Goal: Task Accomplishment & Management: Manage account settings

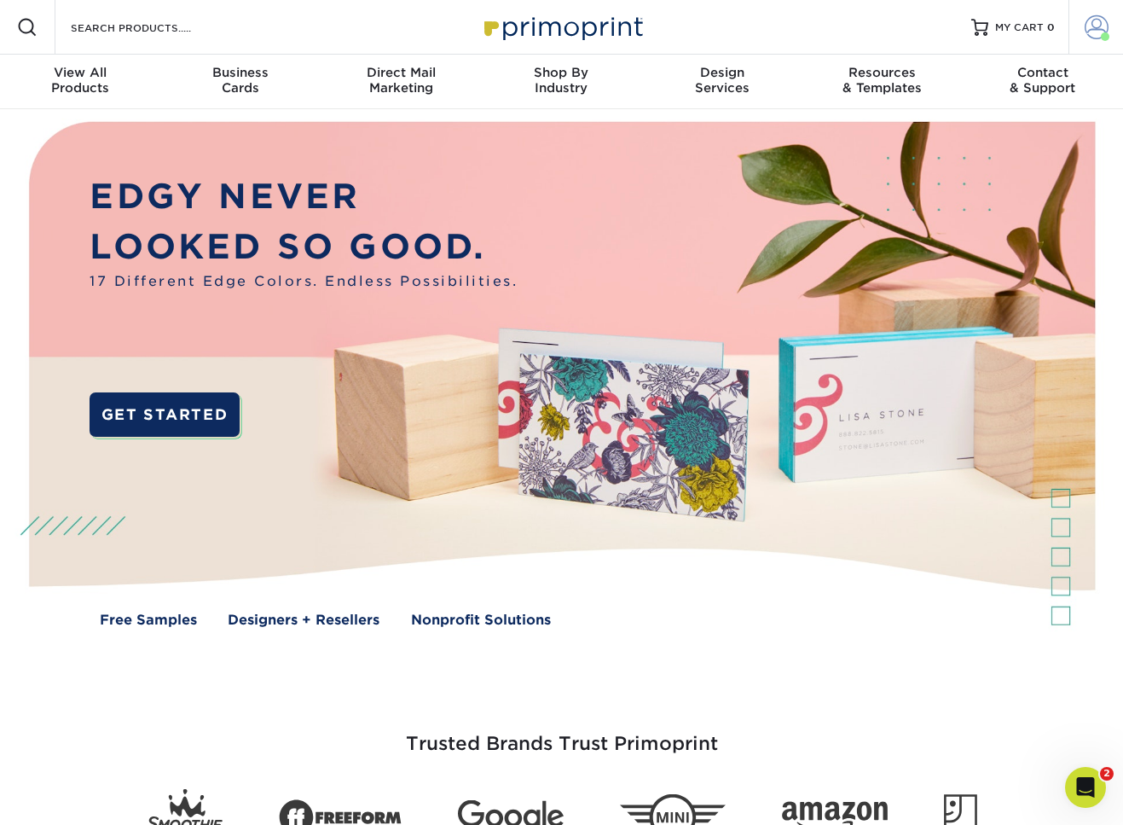
click at [1097, 25] on span at bounding box center [1097, 27] width 24 height 24
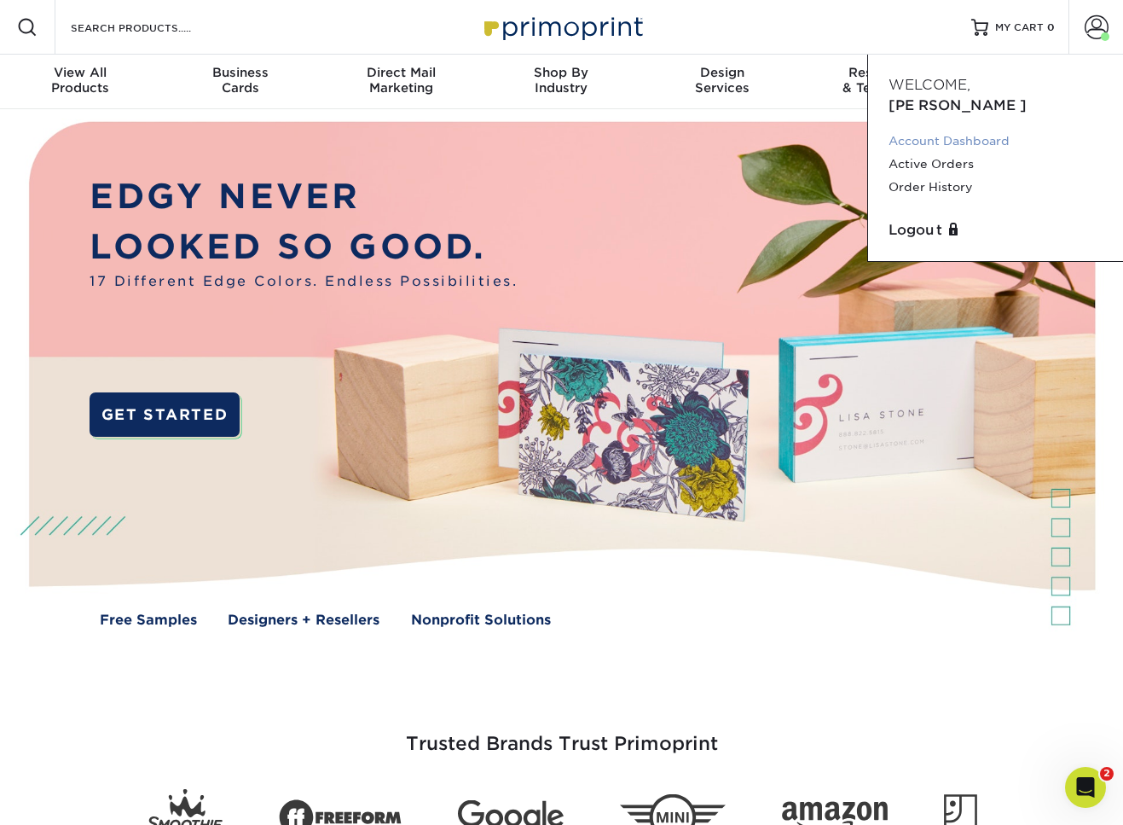
click at [948, 130] on link "Account Dashboard" at bounding box center [995, 141] width 214 height 23
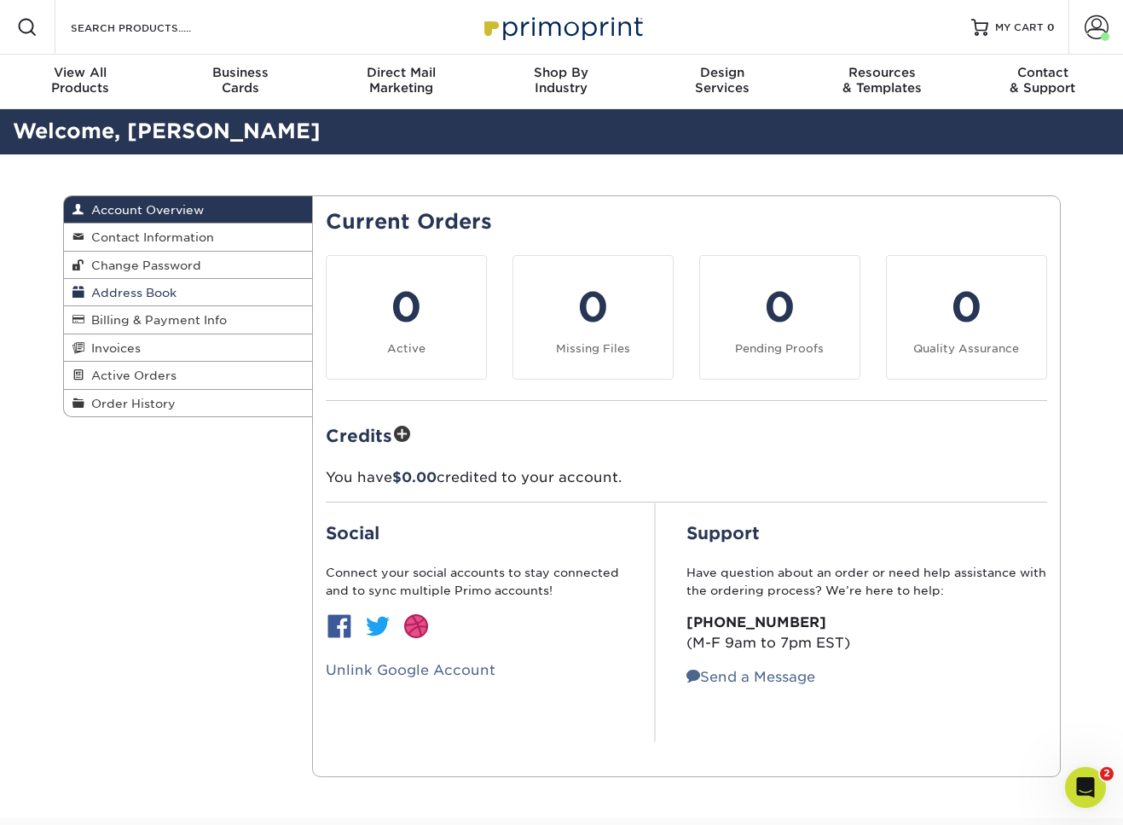
click at [127, 288] on span "Address Book" at bounding box center [130, 293] width 92 height 14
